Goal: Task Accomplishment & Management: Use online tool/utility

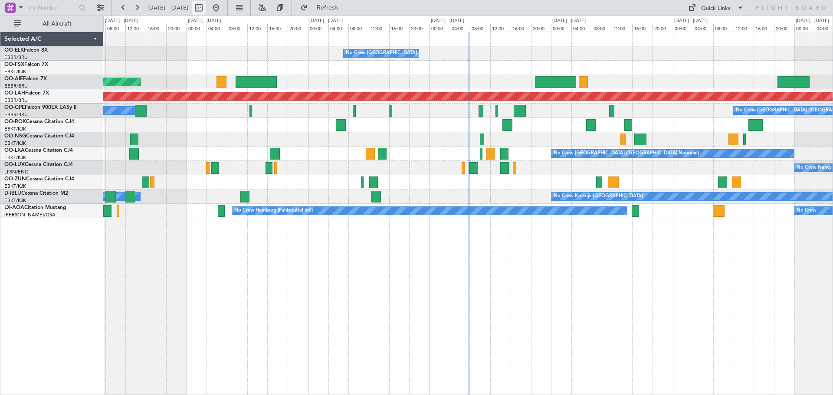
click at [206, 9] on button at bounding box center [199, 8] width 14 height 14
select select "10"
select select "2025"
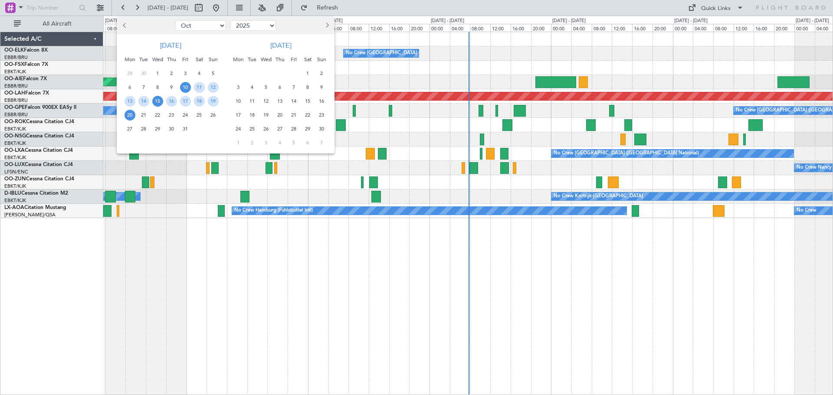
click at [159, 101] on span "15" at bounding box center [157, 101] width 11 height 11
click at [158, 114] on span "22" at bounding box center [157, 115] width 11 height 11
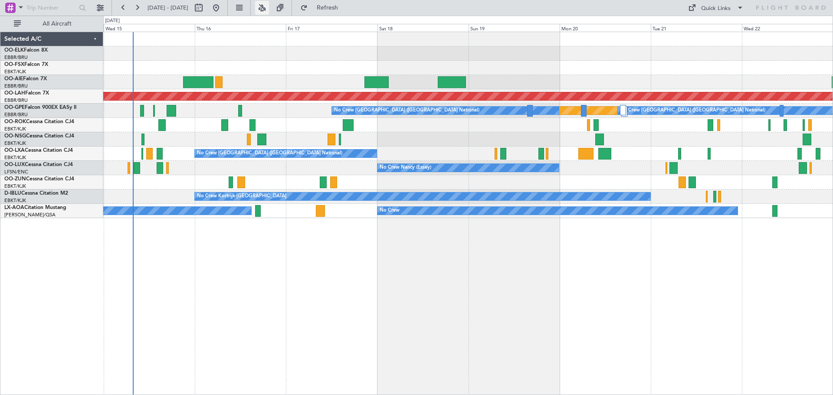
click at [269, 8] on button at bounding box center [262, 8] width 14 height 14
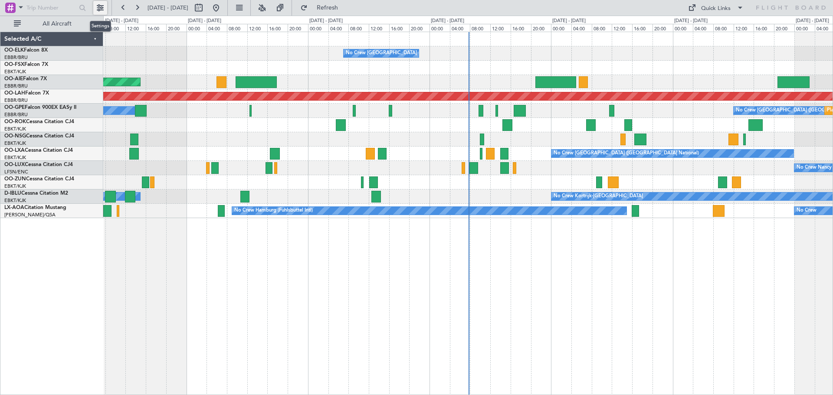
click at [104, 3] on button at bounding box center [100, 8] width 14 height 14
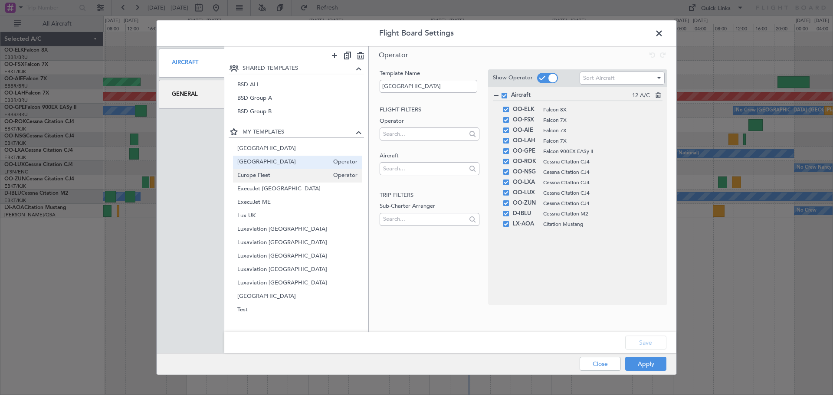
click at [291, 177] on span "Europe Fleet" at bounding box center [283, 175] width 92 height 9
type input "Europe Fleet"
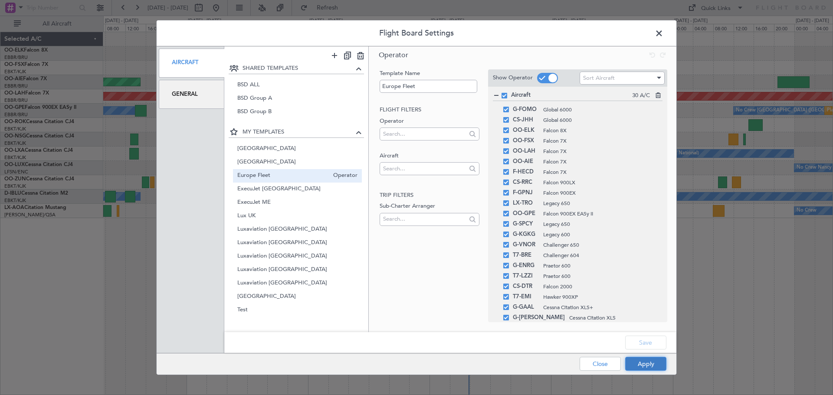
click at [645, 363] on button "Apply" at bounding box center [645, 364] width 41 height 14
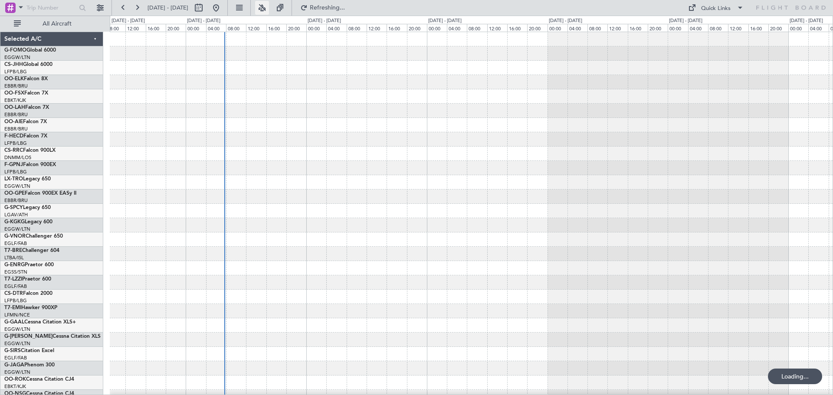
click at [269, 5] on button at bounding box center [262, 8] width 14 height 14
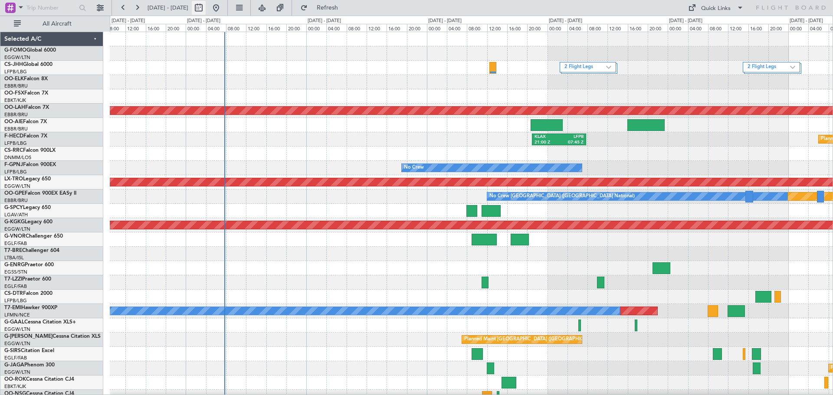
click at [206, 5] on button at bounding box center [199, 8] width 14 height 14
select select "10"
select select "2025"
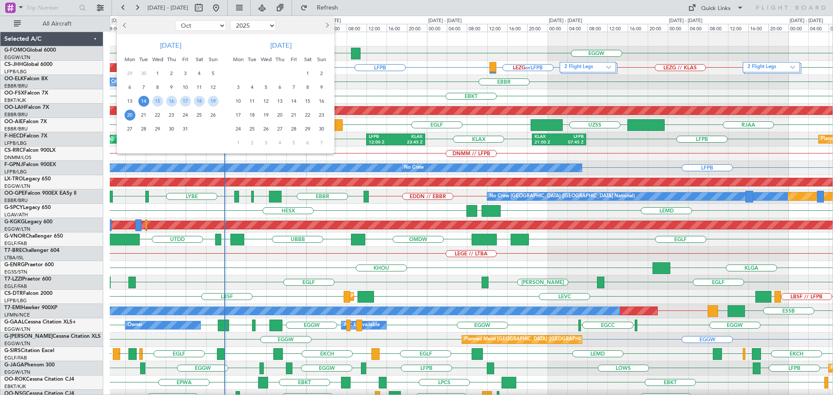
click at [163, 98] on div "15" at bounding box center [157, 101] width 14 height 14
click at [160, 99] on span "15" at bounding box center [157, 101] width 11 height 11
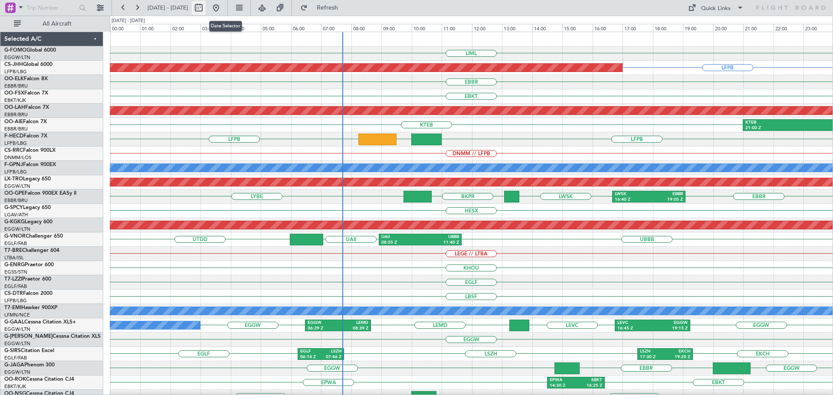
click at [206, 8] on button at bounding box center [199, 8] width 14 height 14
select select "10"
select select "2025"
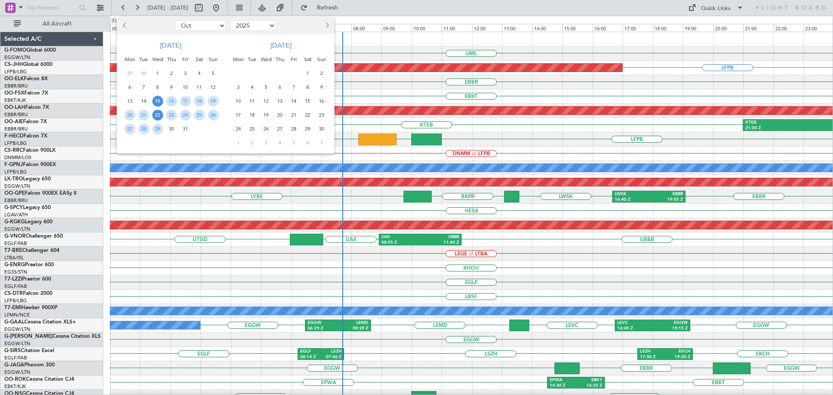
click at [159, 114] on span "22" at bounding box center [157, 115] width 11 height 11
